Goal: Task Accomplishment & Management: Manage account settings

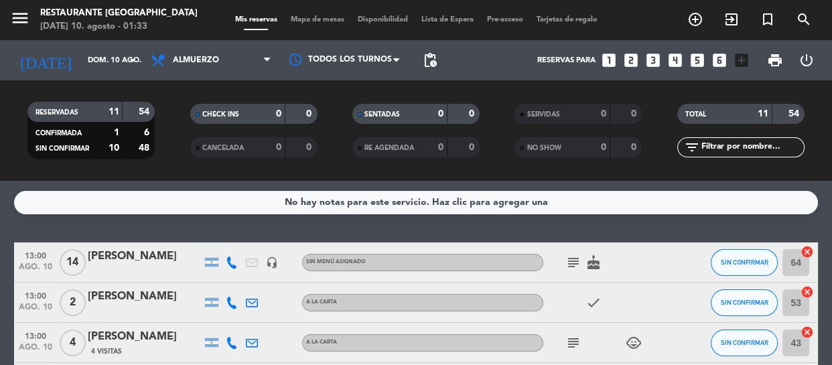
scroll to position [60, 0]
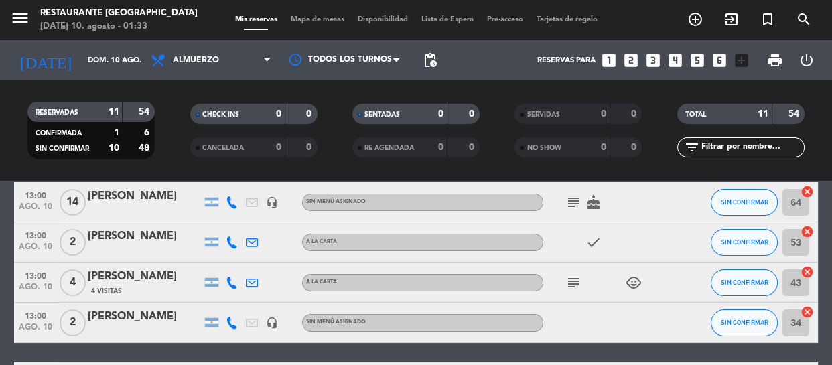
click at [566, 200] on icon "subject" at bounding box center [573, 202] width 16 height 16
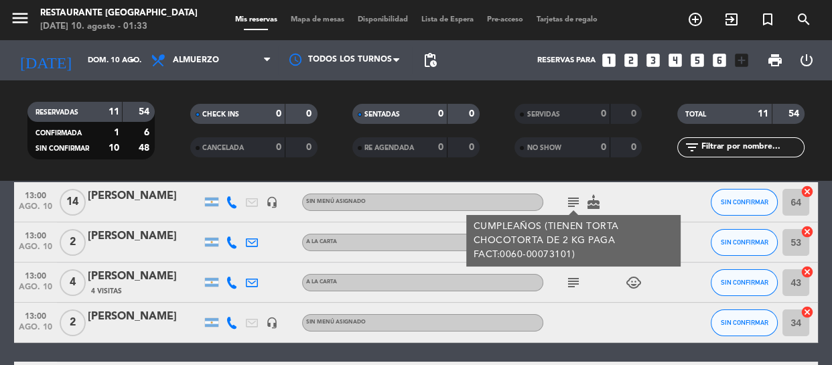
click at [571, 283] on icon "subject" at bounding box center [573, 283] width 16 height 16
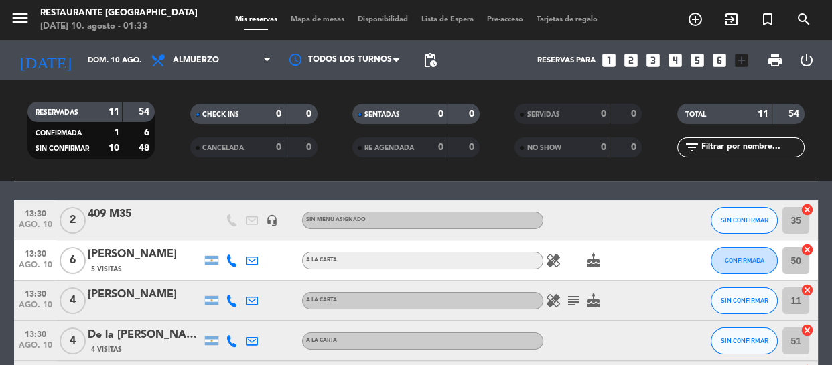
scroll to position [243, 0]
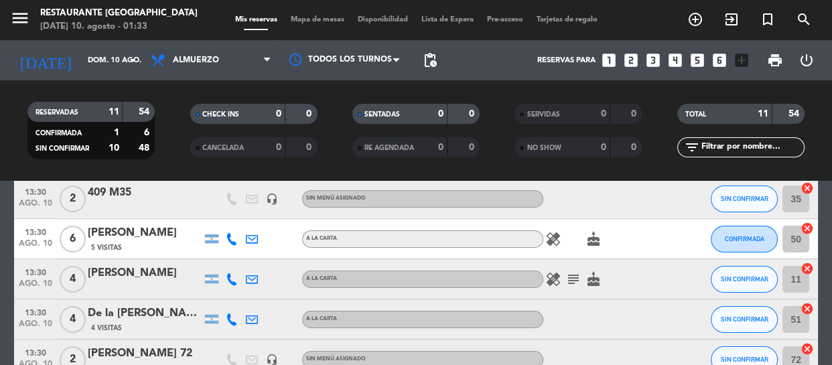
click at [559, 244] on icon "healing" at bounding box center [553, 239] width 16 height 16
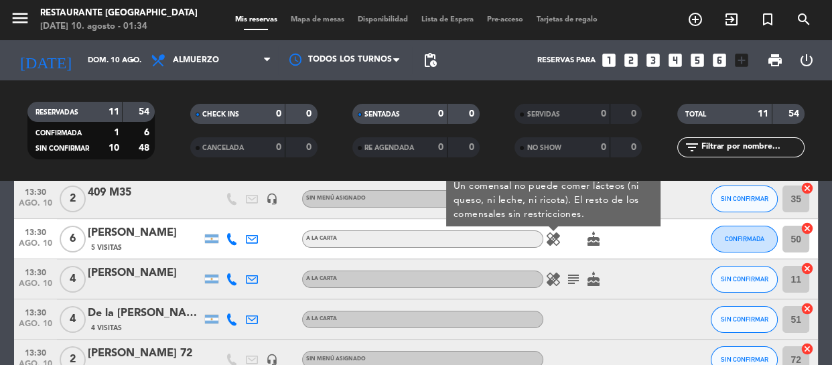
click at [592, 238] on icon "cake" at bounding box center [593, 239] width 16 height 16
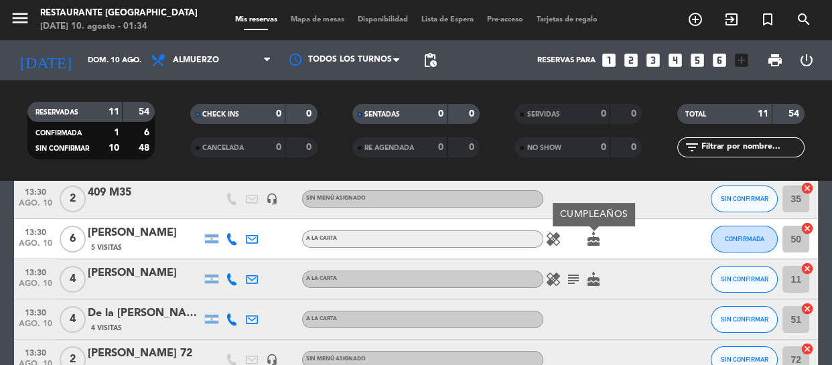
click at [592, 238] on icon "cake" at bounding box center [593, 239] width 16 height 16
click at [559, 278] on icon "healing" at bounding box center [553, 279] width 16 height 16
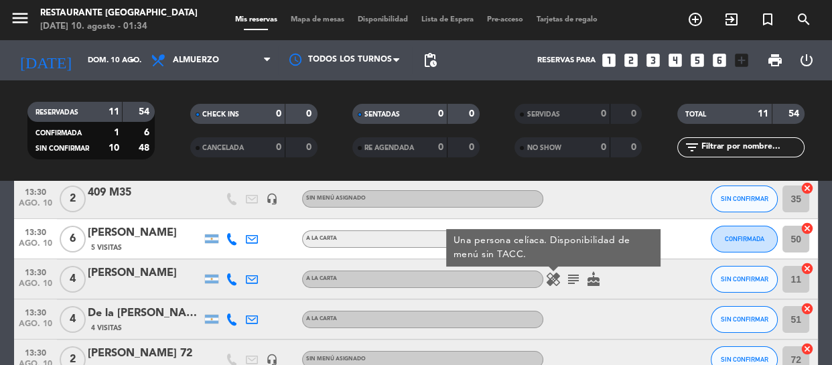
click at [573, 277] on icon "subject" at bounding box center [573, 279] width 16 height 16
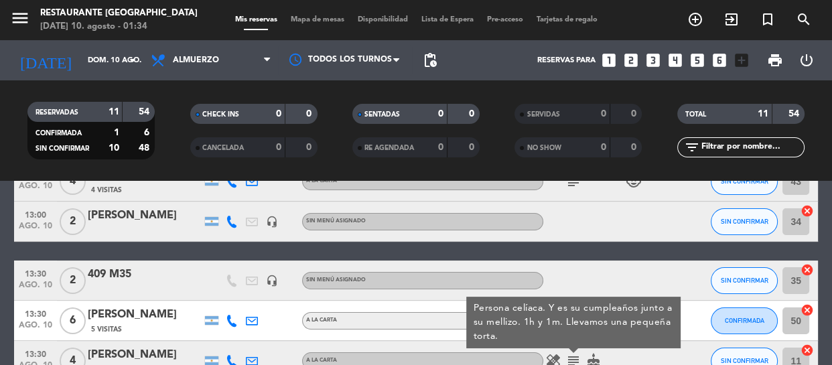
scroll to position [40, 0]
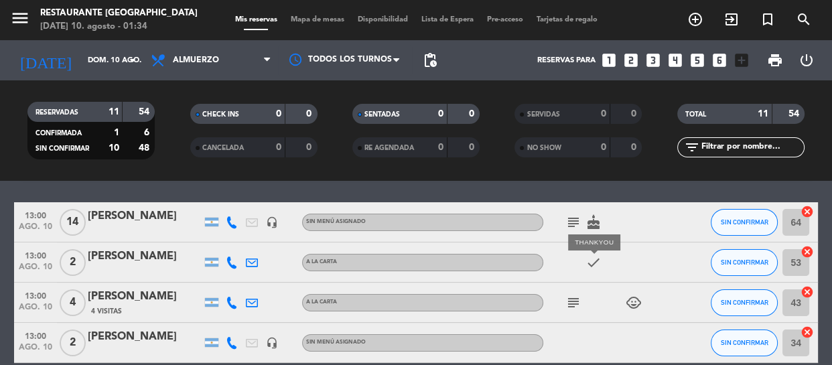
click at [595, 268] on icon "check" at bounding box center [593, 262] width 16 height 16
click at [559, 263] on div "check" at bounding box center [603, 262] width 121 height 40
click at [631, 301] on icon "child_care" at bounding box center [634, 303] width 16 height 16
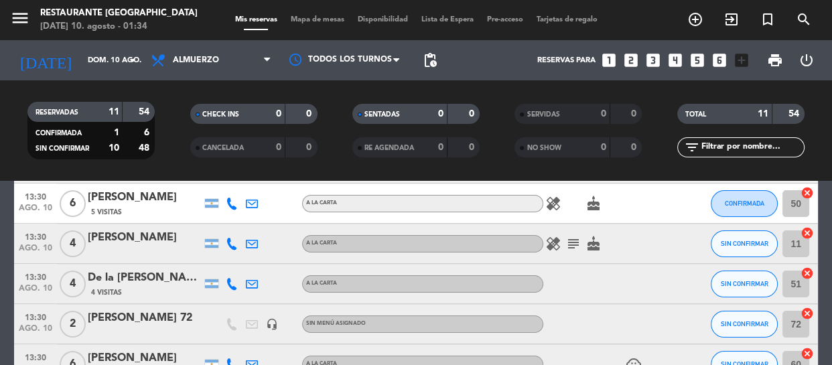
scroll to position [283, 0]
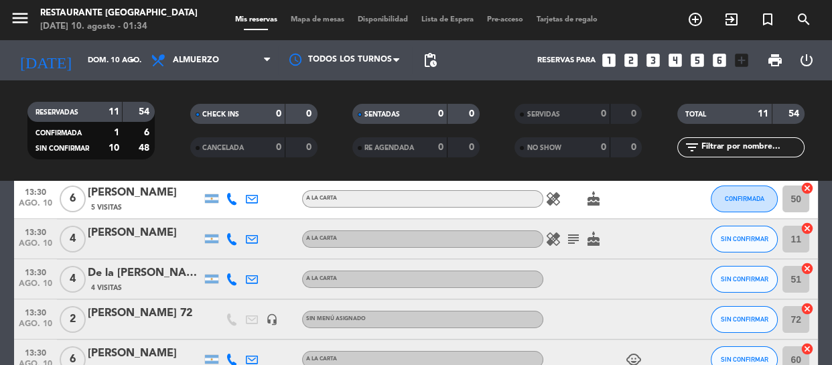
click at [556, 244] on icon "healing" at bounding box center [553, 239] width 16 height 16
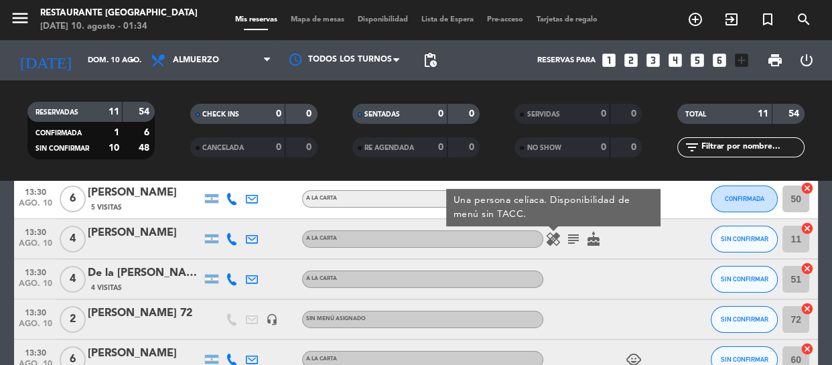
click at [556, 244] on icon "healing" at bounding box center [553, 239] width 16 height 16
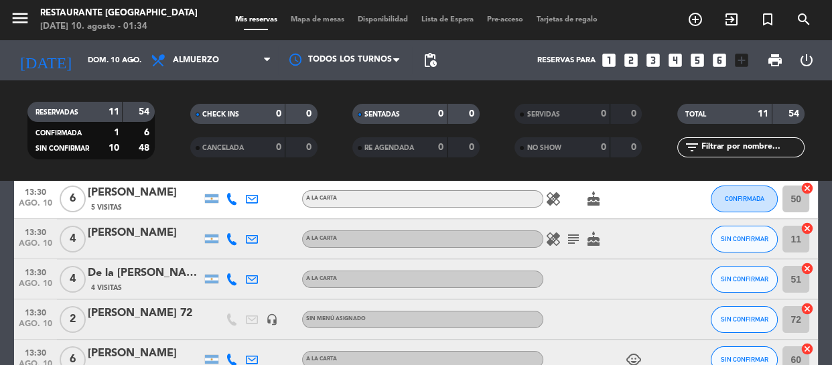
click at [636, 356] on icon "child_care" at bounding box center [634, 360] width 16 height 16
click at [604, 340] on div "child_care 1" at bounding box center [603, 360] width 121 height 40
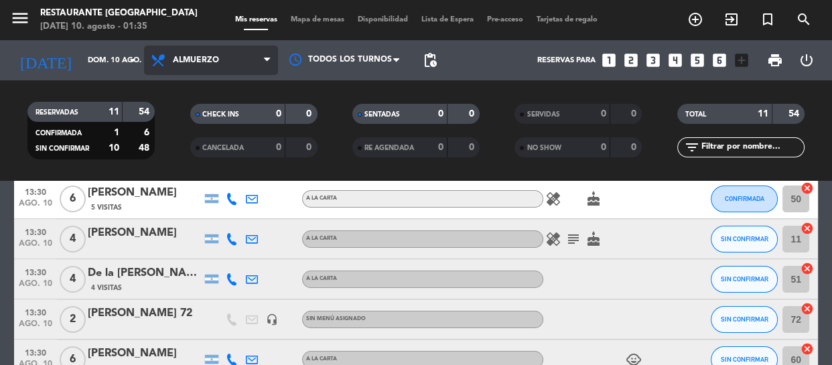
click at [264, 60] on icon at bounding box center [267, 60] width 6 height 11
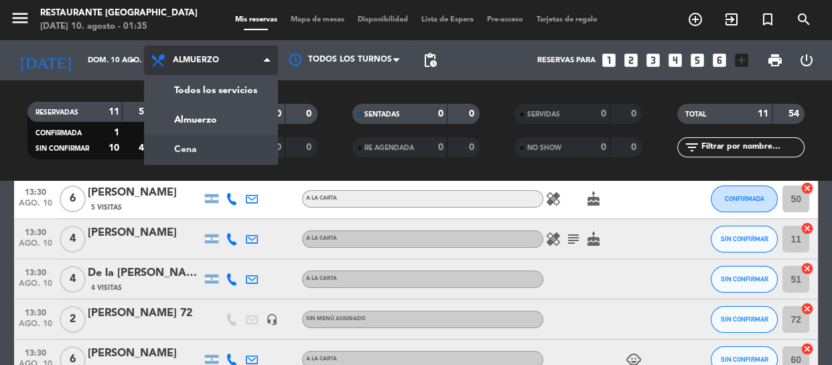
click at [196, 153] on div "menu Restaurante [GEOGRAPHIC_DATA][DATE] 10. agosto - 01:35 Mis reservas Mapa d…" at bounding box center [416, 90] width 832 height 181
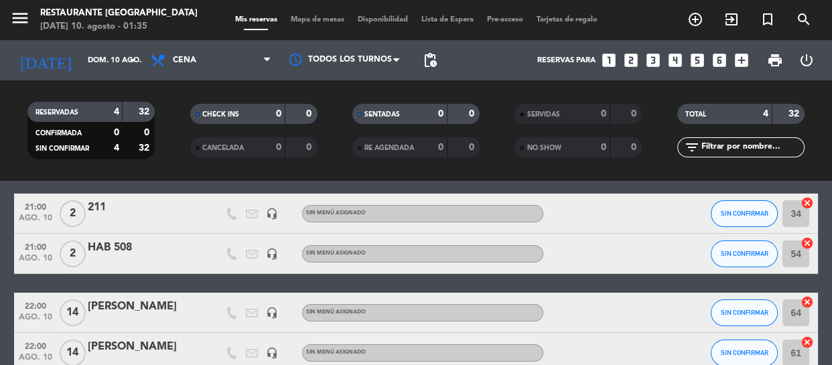
scroll to position [63, 0]
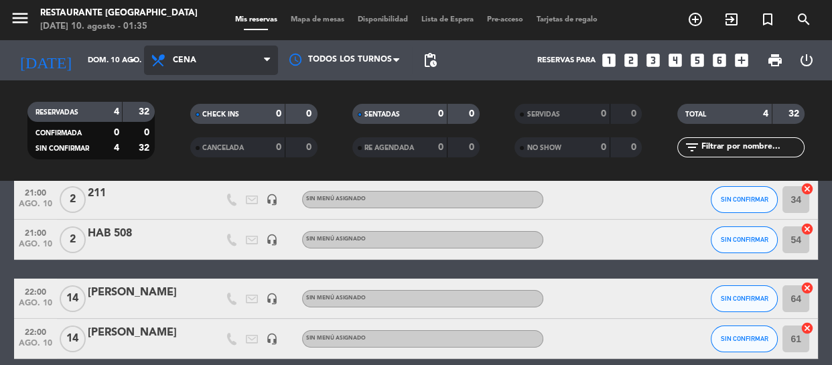
click at [268, 60] on icon at bounding box center [267, 60] width 6 height 11
click at [172, 116] on div "menu Restaurante [GEOGRAPHIC_DATA][DATE] 10. agosto - 01:35 Mis reservas Mapa d…" at bounding box center [416, 90] width 832 height 181
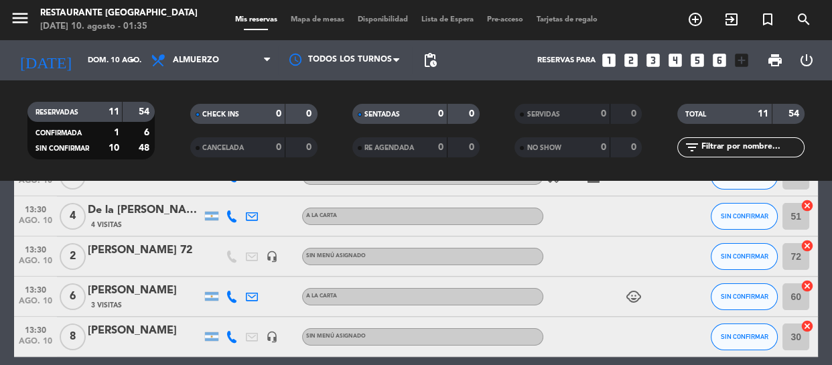
scroll to position [368, 0]
